Goal: Task Accomplishment & Management: Use online tool/utility

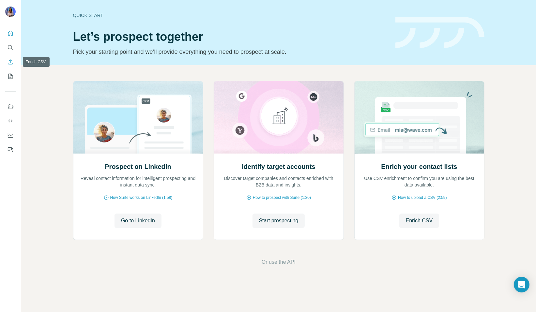
click at [12, 66] on button "Enrich CSV" at bounding box center [10, 62] width 10 height 12
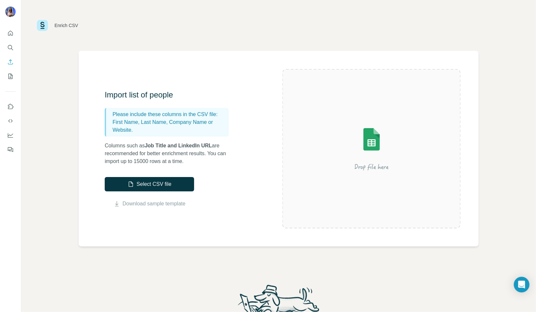
click at [378, 162] on img at bounding box center [372, 149] width 118 height 78
click at [170, 186] on button "Select CSV file" at bounding box center [149, 184] width 89 height 14
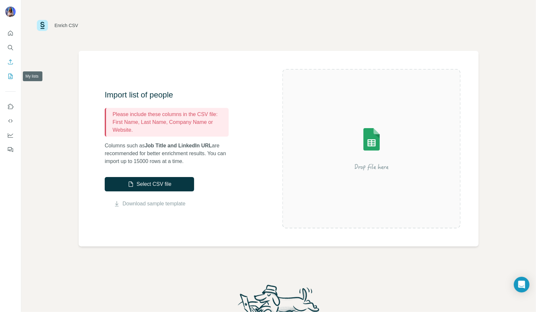
click at [13, 76] on icon "My lists" at bounding box center [10, 76] width 7 height 7
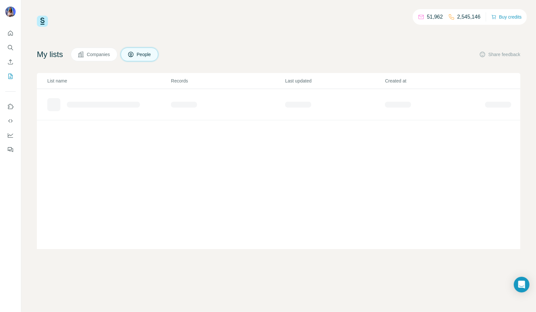
click at [108, 53] on span "Companies" at bounding box center [99, 54] width 24 height 7
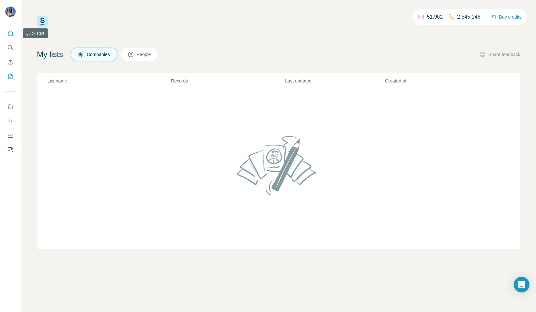
click at [15, 33] on button "Quick start" at bounding box center [10, 33] width 10 height 12
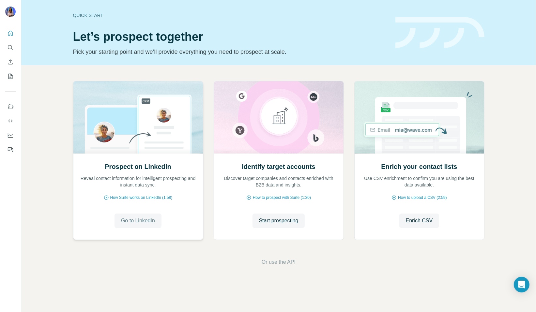
click at [124, 221] on span "Go to LinkedIn" at bounding box center [138, 221] width 34 height 8
click at [276, 222] on span "Start prospecting" at bounding box center [279, 221] width 40 height 8
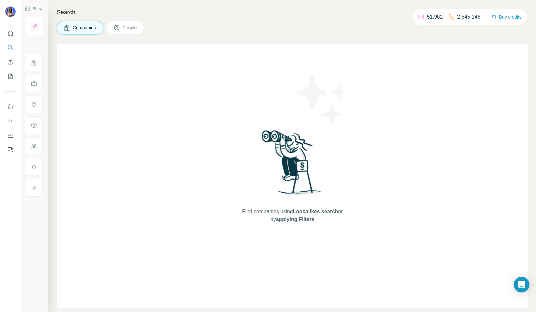
click at [296, 217] on span "applying Filters" at bounding box center [295, 220] width 39 height 6
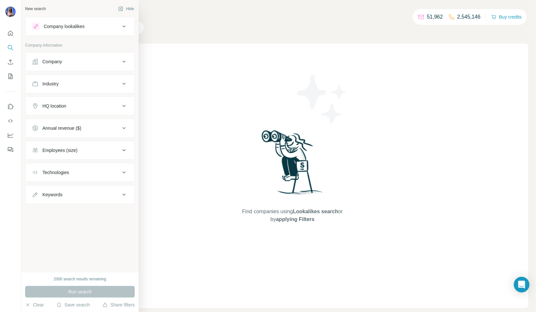
click at [76, 62] on div "Company" at bounding box center [76, 61] width 88 height 7
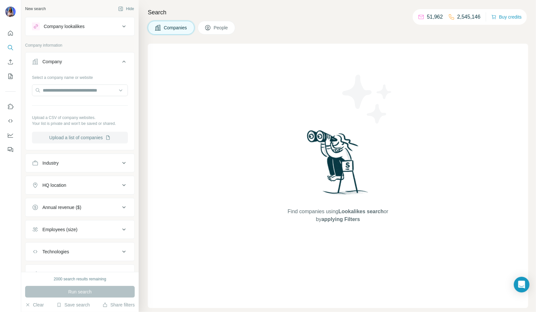
click at [85, 135] on button "Upload a list of companies" at bounding box center [80, 138] width 96 height 12
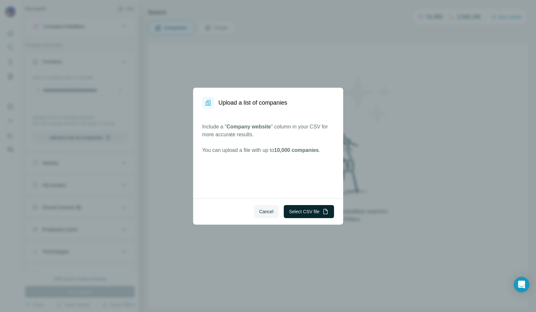
click at [308, 214] on button "Select CSV file" at bounding box center [309, 211] width 50 height 13
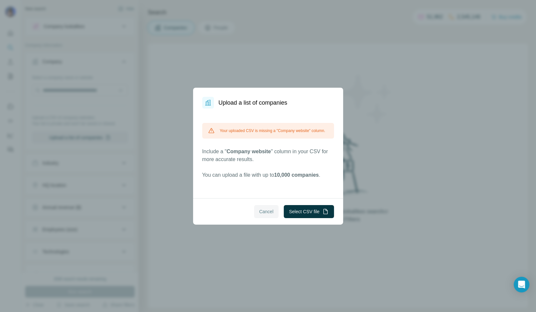
click at [270, 216] on button "Cancel" at bounding box center [266, 211] width 25 height 13
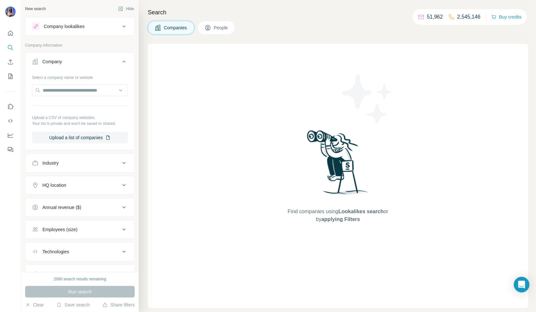
click at [66, 144] on div "Select a company name or website Upload a CSV of company websites. Your list is…" at bounding box center [79, 110] width 109 height 77
click at [68, 139] on button "Upload a list of companies" at bounding box center [80, 138] width 96 height 12
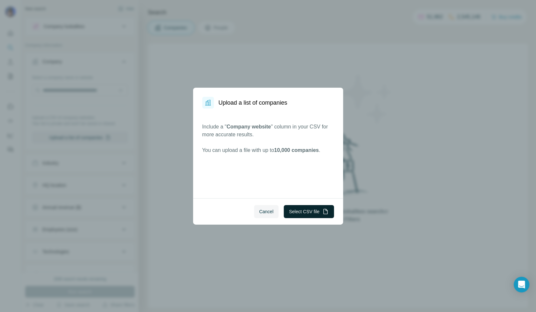
click at [322, 213] on button "Select CSV file" at bounding box center [309, 211] width 50 height 13
click at [316, 215] on button "Select CSV file" at bounding box center [309, 211] width 50 height 13
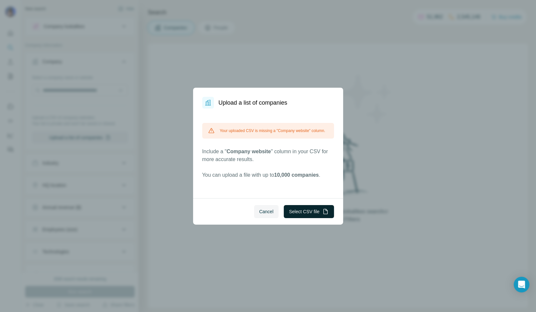
click at [290, 208] on button "Select CSV file" at bounding box center [309, 211] width 50 height 13
click at [308, 214] on button "Select CSV file" at bounding box center [309, 211] width 50 height 13
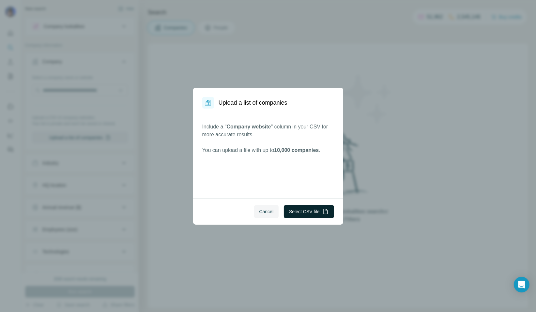
click at [296, 214] on button "Select CSV file" at bounding box center [309, 211] width 50 height 13
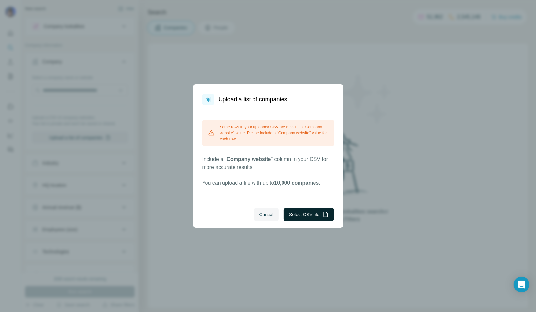
click at [319, 218] on button "Select CSV file" at bounding box center [309, 214] width 50 height 13
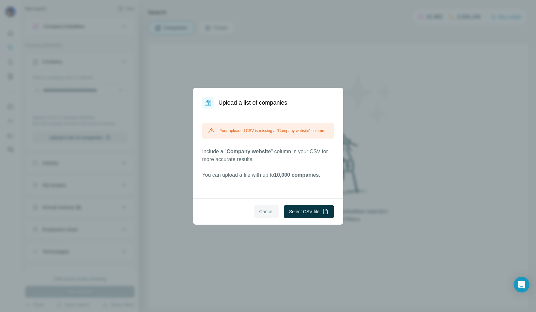
click at [256, 213] on button "Cancel" at bounding box center [266, 211] width 25 height 13
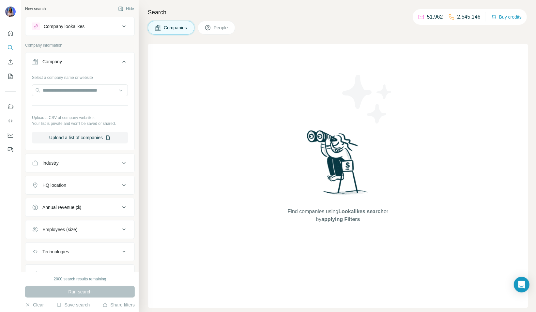
click at [180, 26] on span "Companies" at bounding box center [176, 27] width 24 height 7
click at [105, 137] on button "Upload a list of companies" at bounding box center [80, 138] width 96 height 12
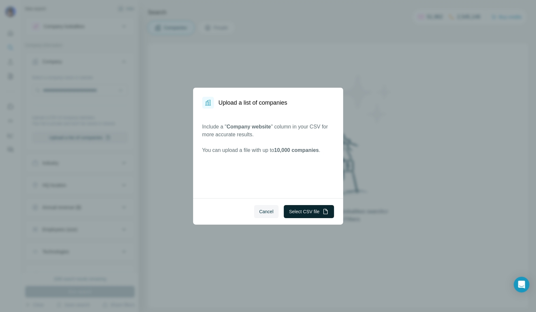
click at [309, 212] on button "Select CSV file" at bounding box center [309, 211] width 50 height 13
